Goal: Navigation & Orientation: Find specific page/section

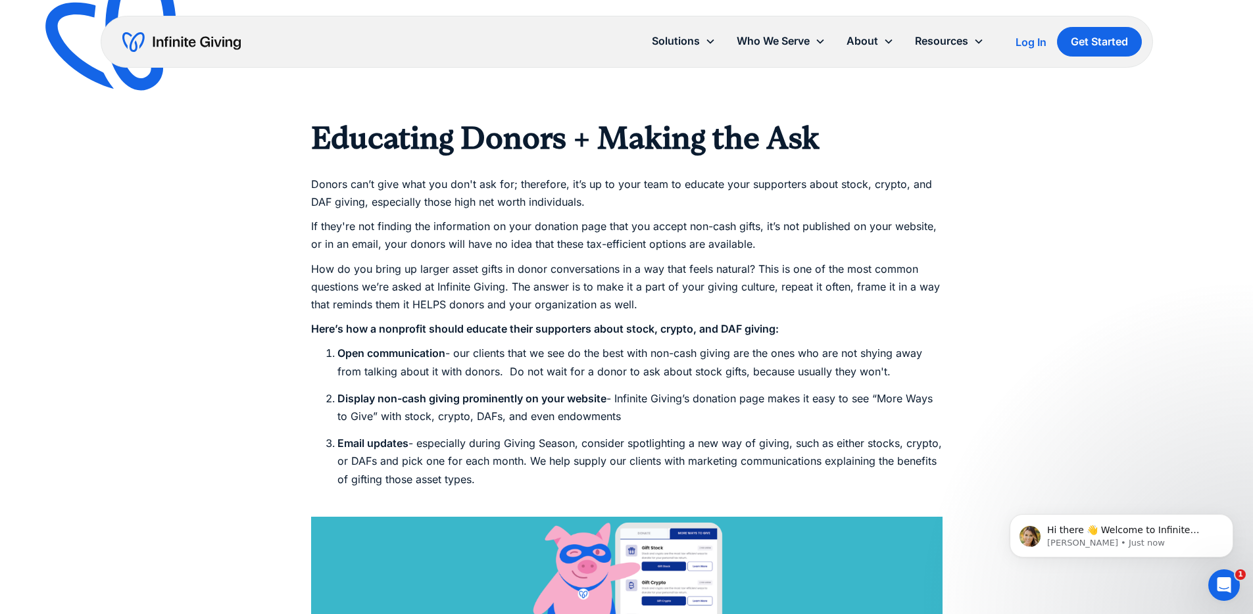
scroll to position [3102, 0]
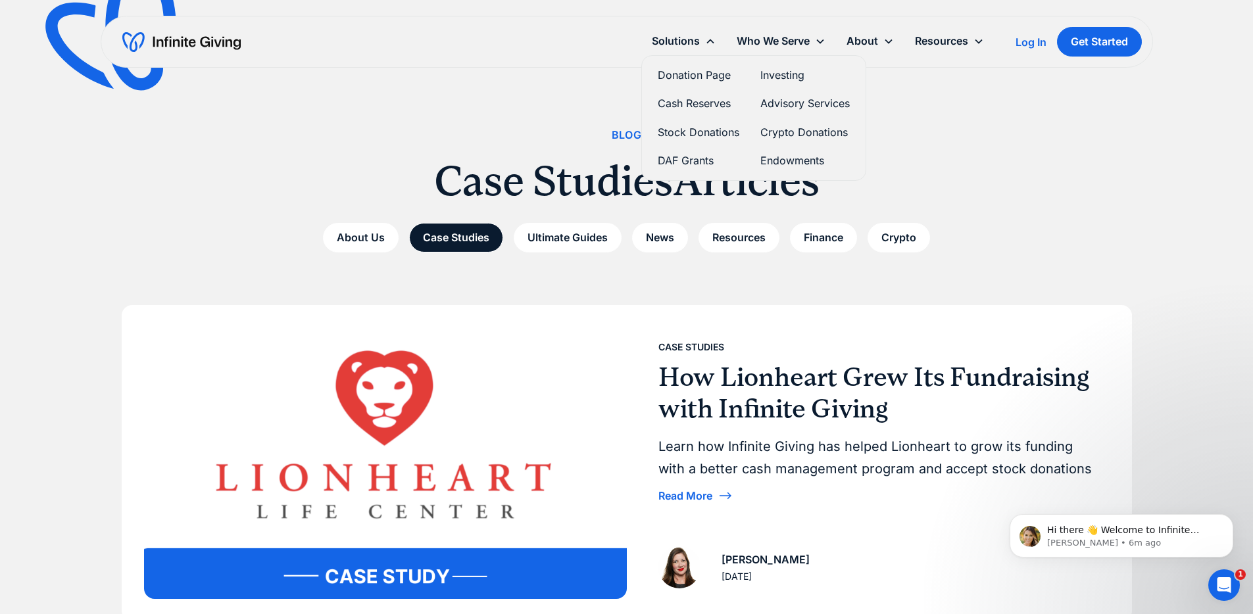
click at [696, 70] on link "Donation Page" at bounding box center [699, 75] width 82 height 18
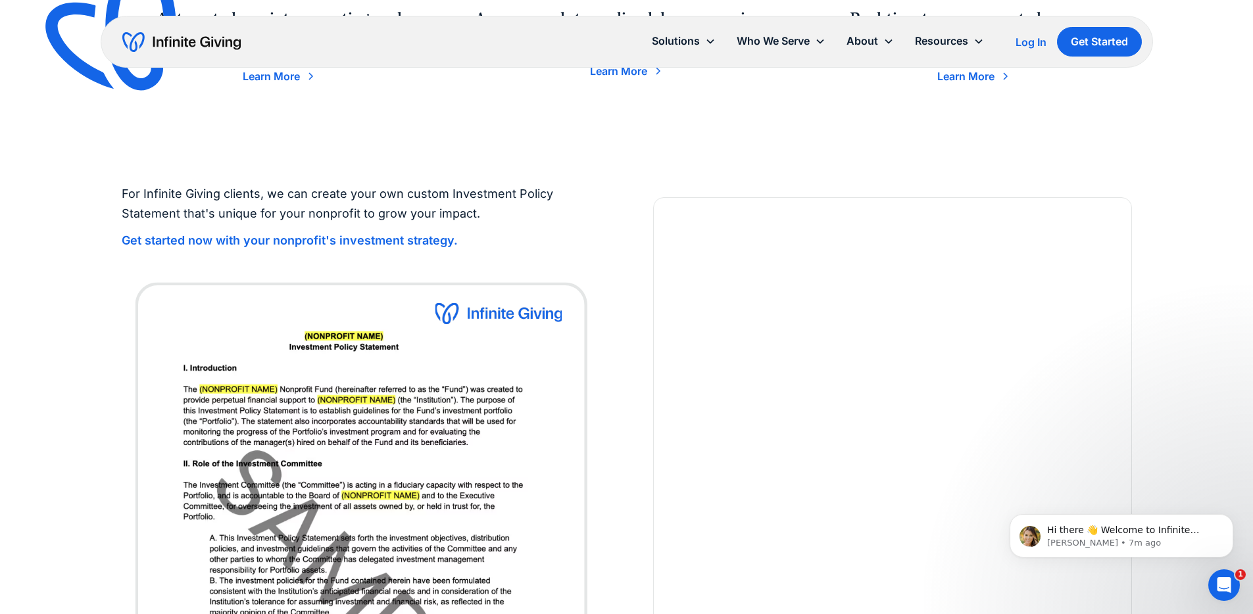
scroll to position [2217, 0]
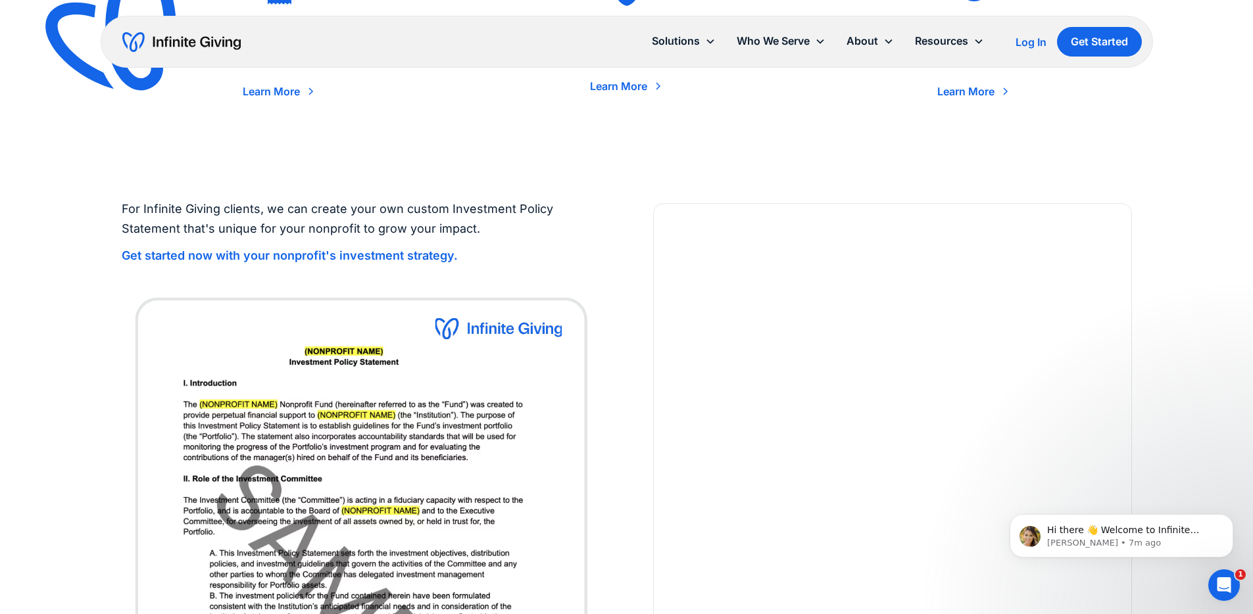
click at [589, 251] on div "For Infinite Giving clients, we can create your own custom Investment Policy St…" at bounding box center [361, 232] width 479 height 67
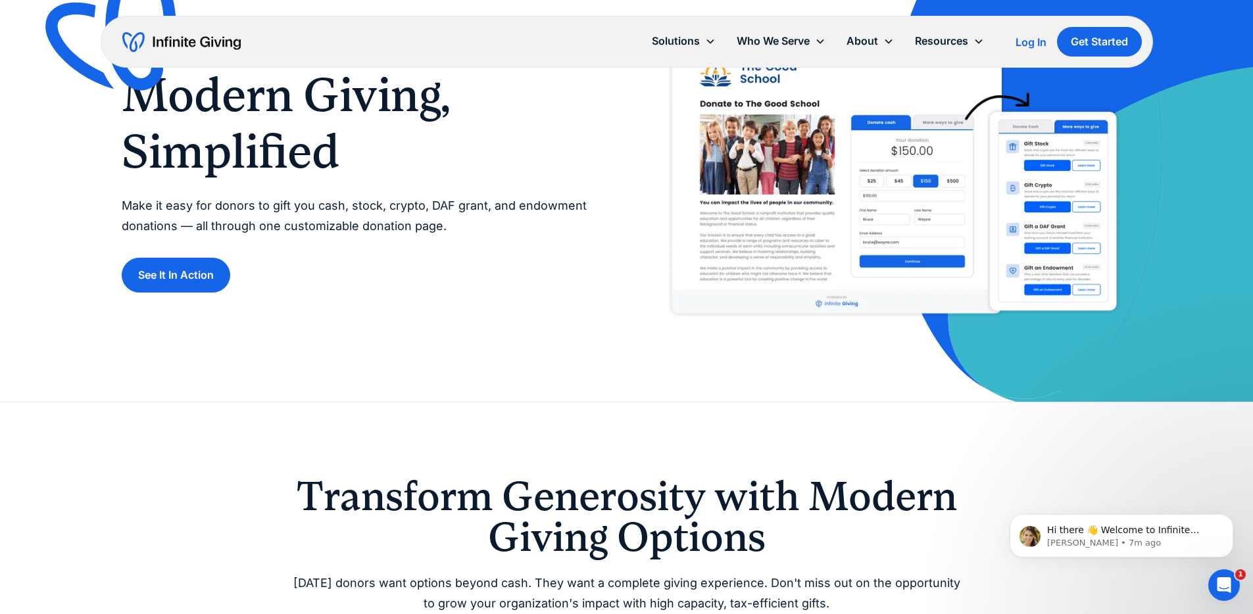
scroll to position [0, 0]
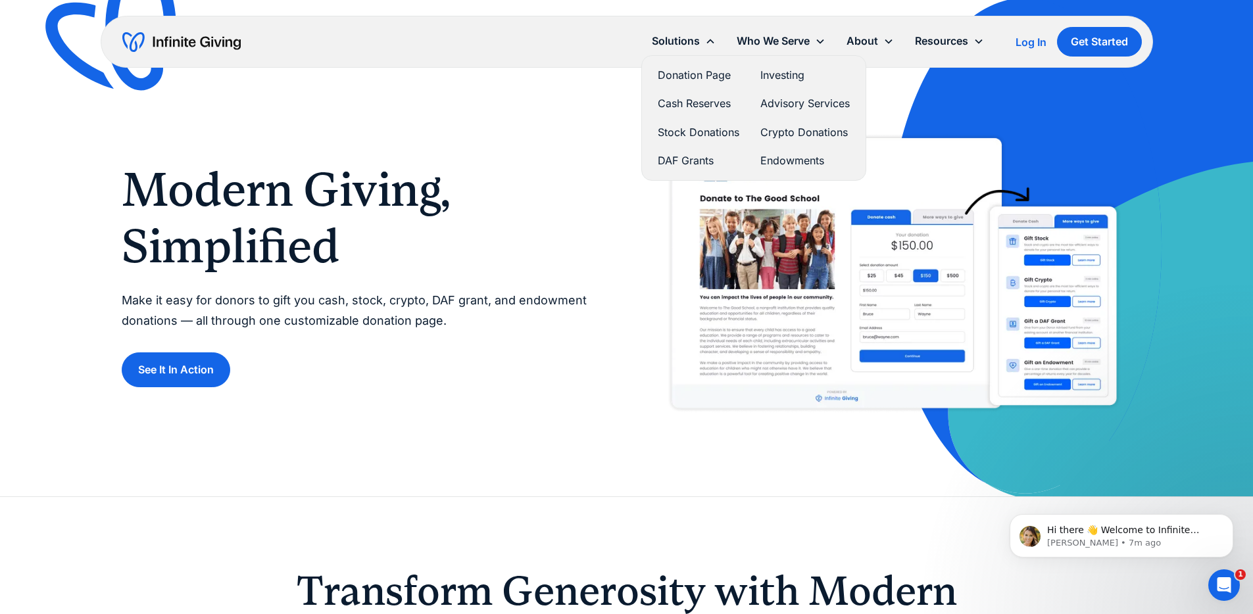
click at [681, 74] on link "Donation Page" at bounding box center [699, 75] width 82 height 18
